Goal: Information Seeking & Learning: Learn about a topic

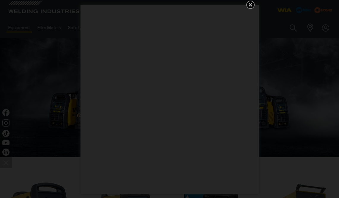
click at [250, 3] on icon "Get 5 WIA Welding Guides Free!" at bounding box center [251, 5] width 4 height 4
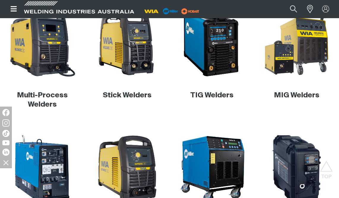
scroll to position [189, 0]
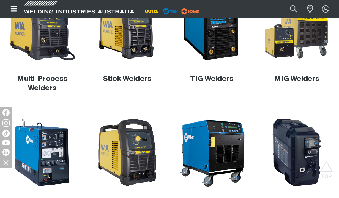
click at [214, 77] on link "TIG Welders" at bounding box center [211, 78] width 43 height 7
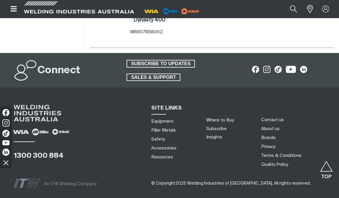
scroll to position [840, 0]
